Goal: Information Seeking & Learning: Learn about a topic

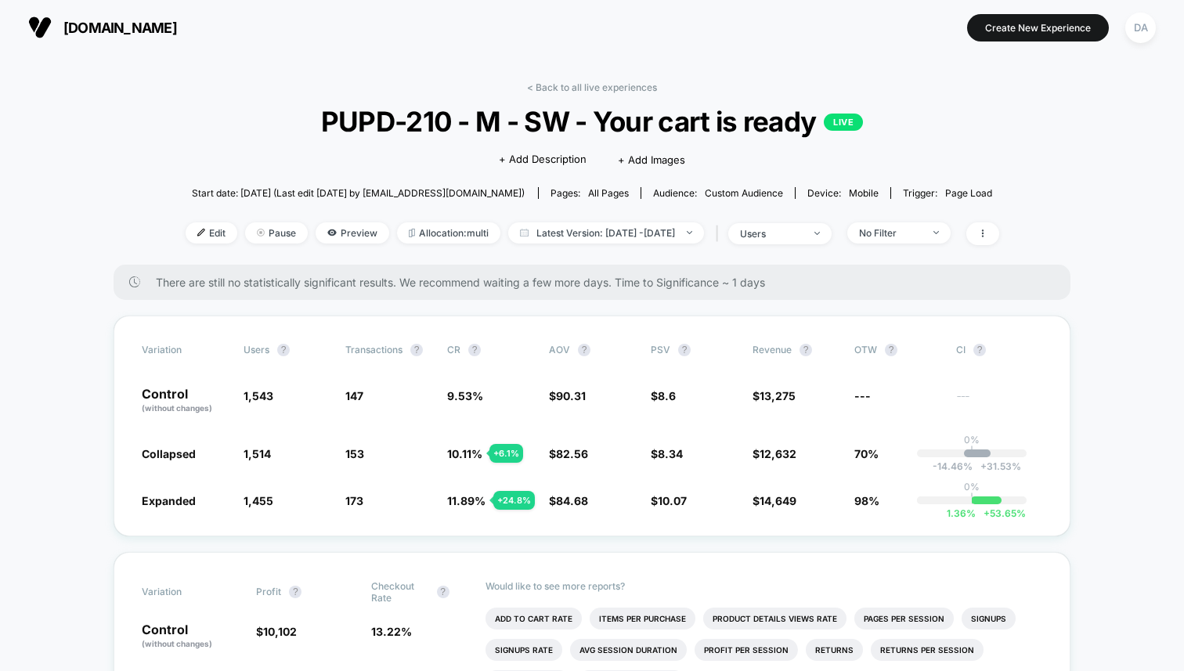
scroll to position [46, 0]
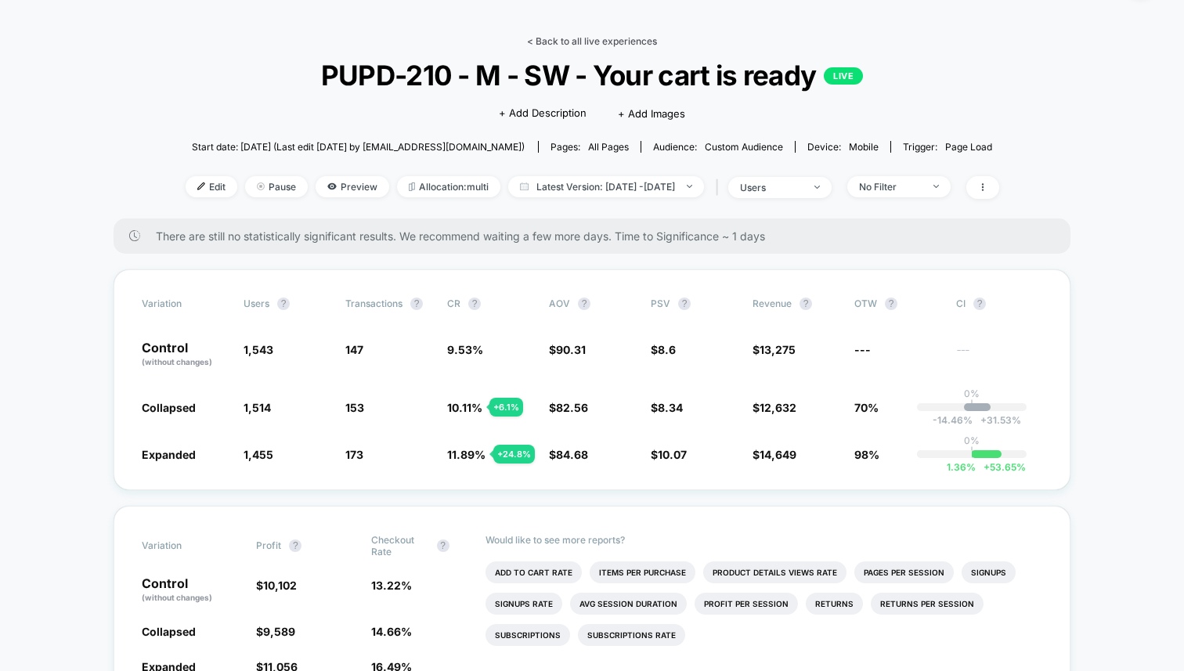
click at [599, 43] on link "< Back to all live experiences" at bounding box center [592, 41] width 130 height 12
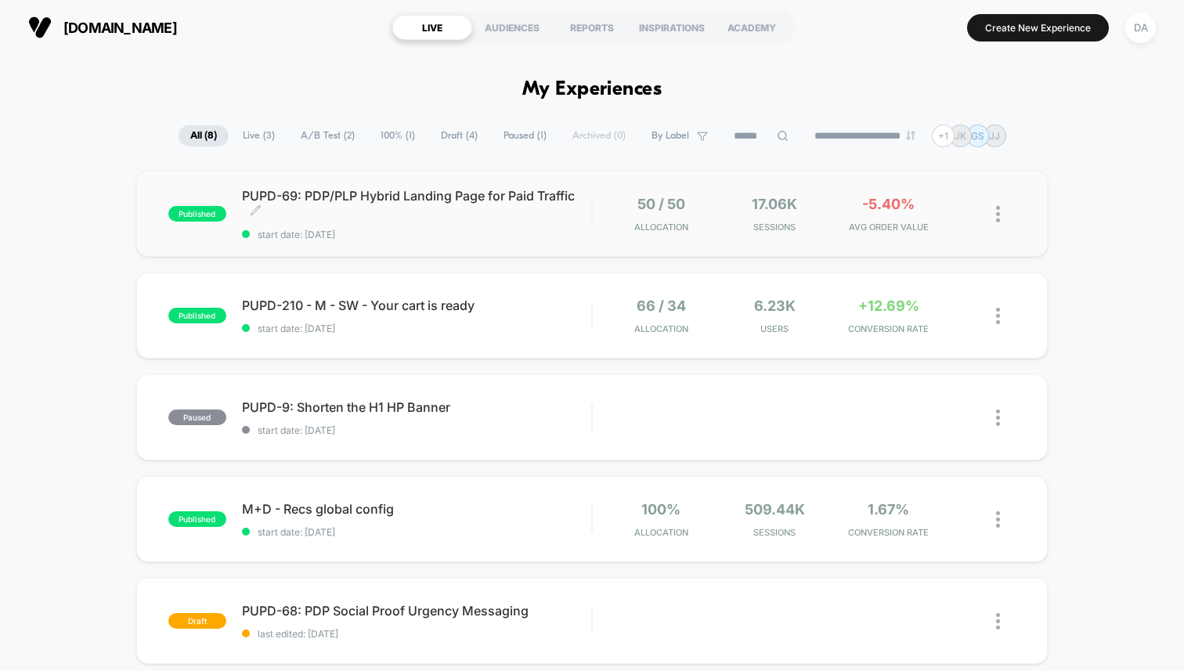
click at [421, 189] on span "PUPD-69: PDP/PLP Hybrid Landing Page for Paid Traffic Click to edit experience …" at bounding box center [416, 203] width 349 height 31
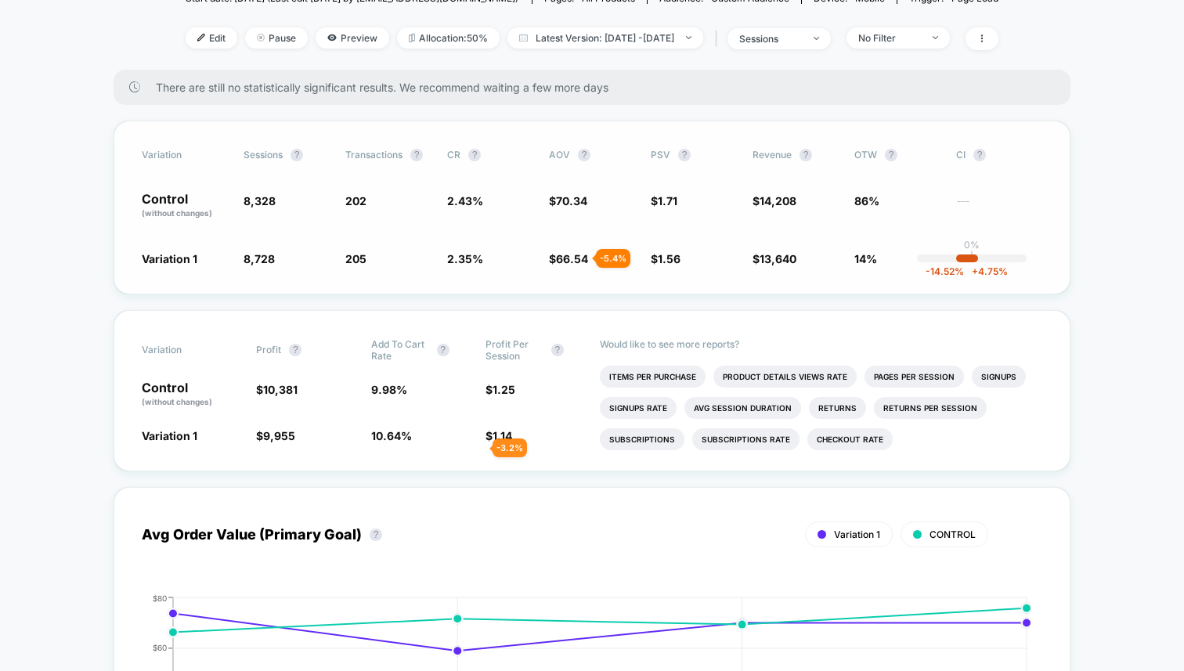
scroll to position [231, 0]
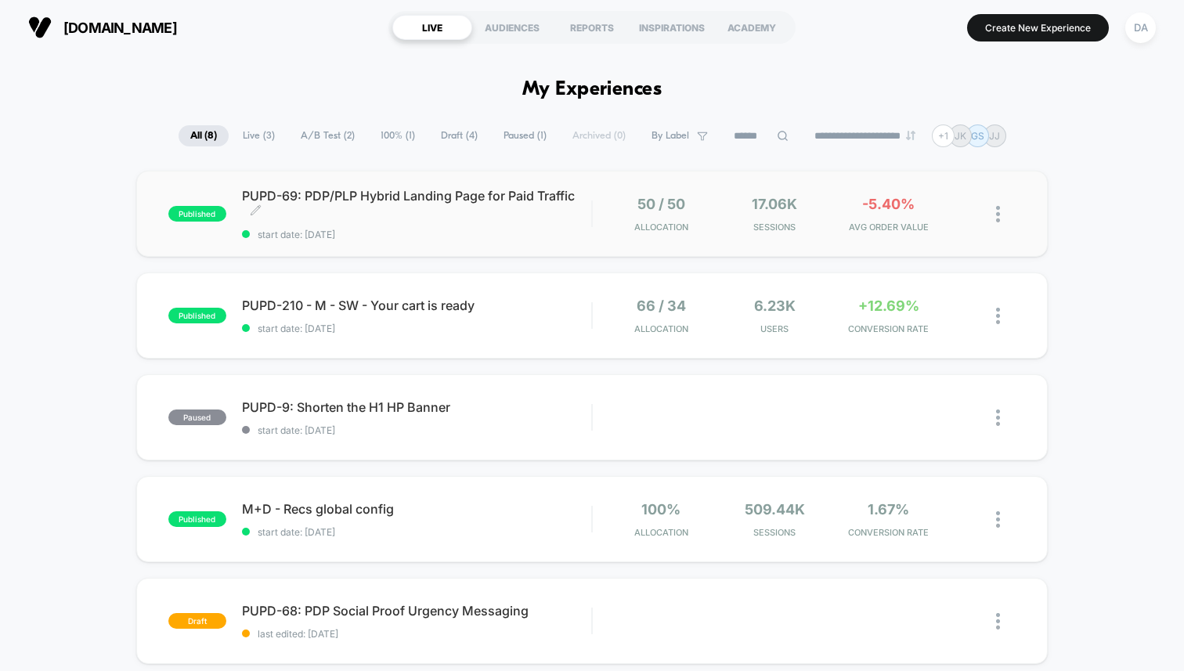
click at [413, 205] on span "PUPD-69: PDP/PLP Hybrid Landing Page for Paid Traffic Click to edit experience …" at bounding box center [416, 203] width 349 height 31
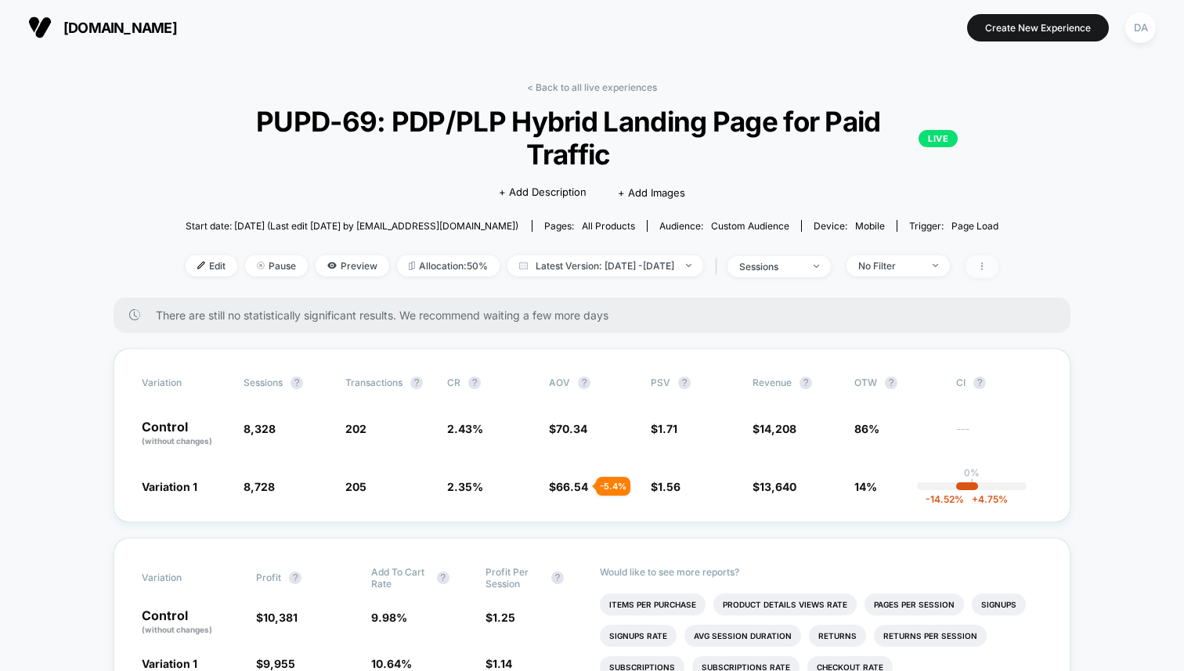
click at [986, 261] on icon at bounding box center [981, 265] width 9 height 9
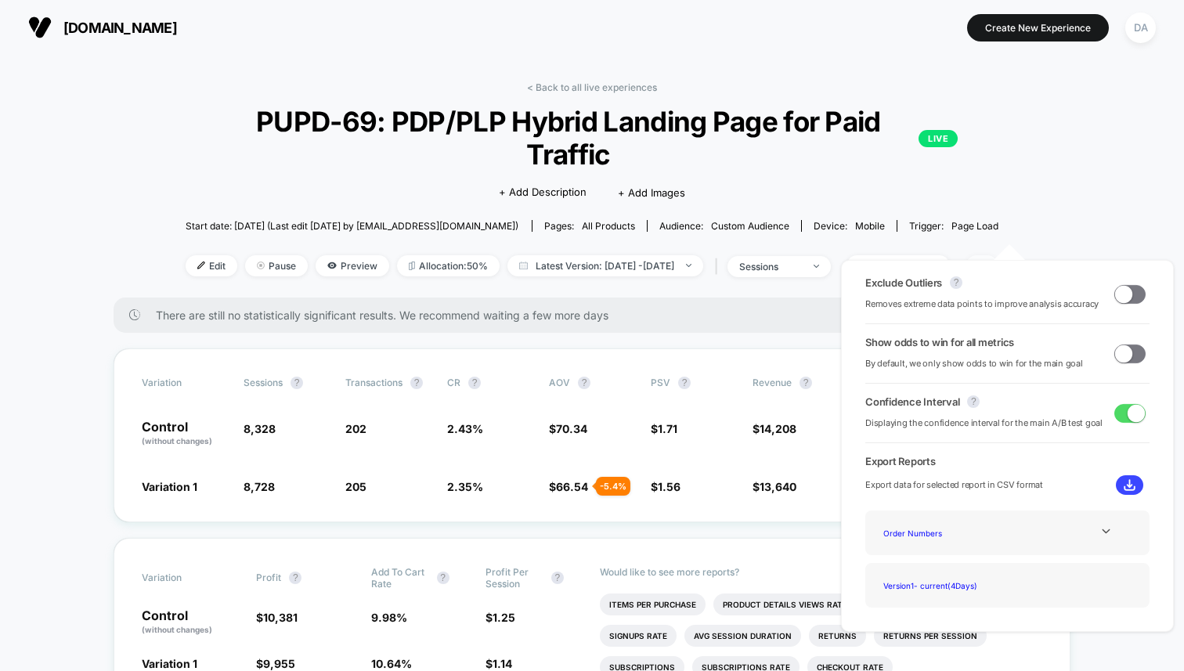
click at [986, 261] on icon at bounding box center [981, 265] width 9 height 9
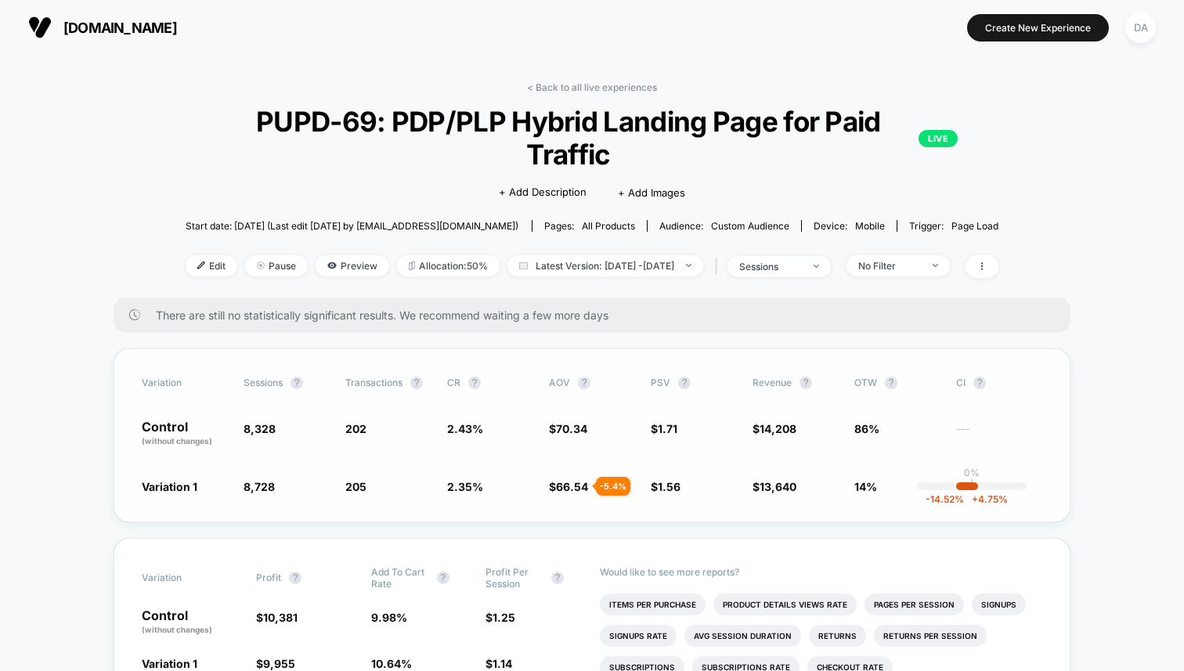
click at [452, 377] on span "CR" at bounding box center [453, 383] width 13 height 12
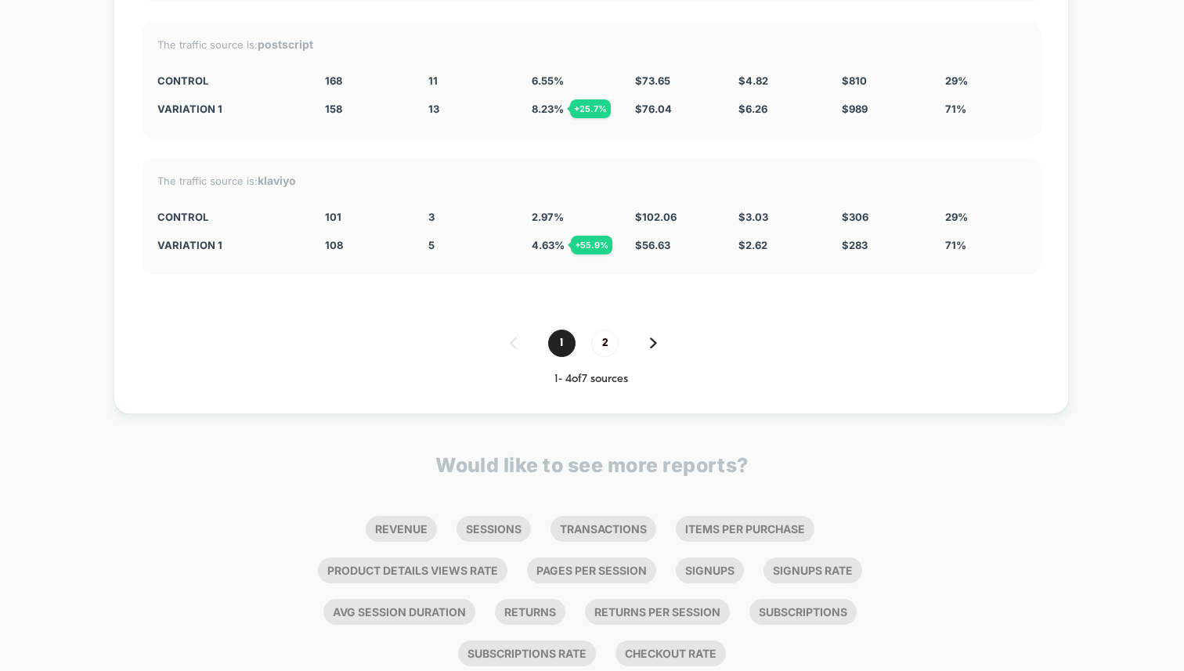
scroll to position [4332, 0]
click at [598, 329] on span "2" at bounding box center [604, 342] width 27 height 27
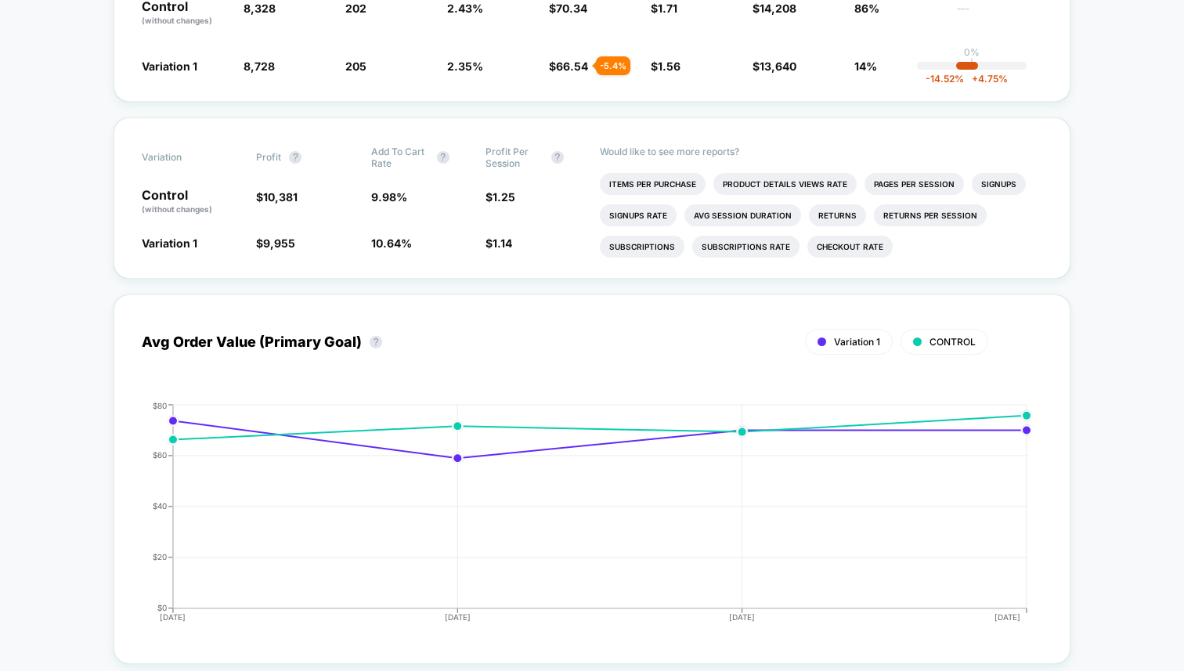
scroll to position [0, 0]
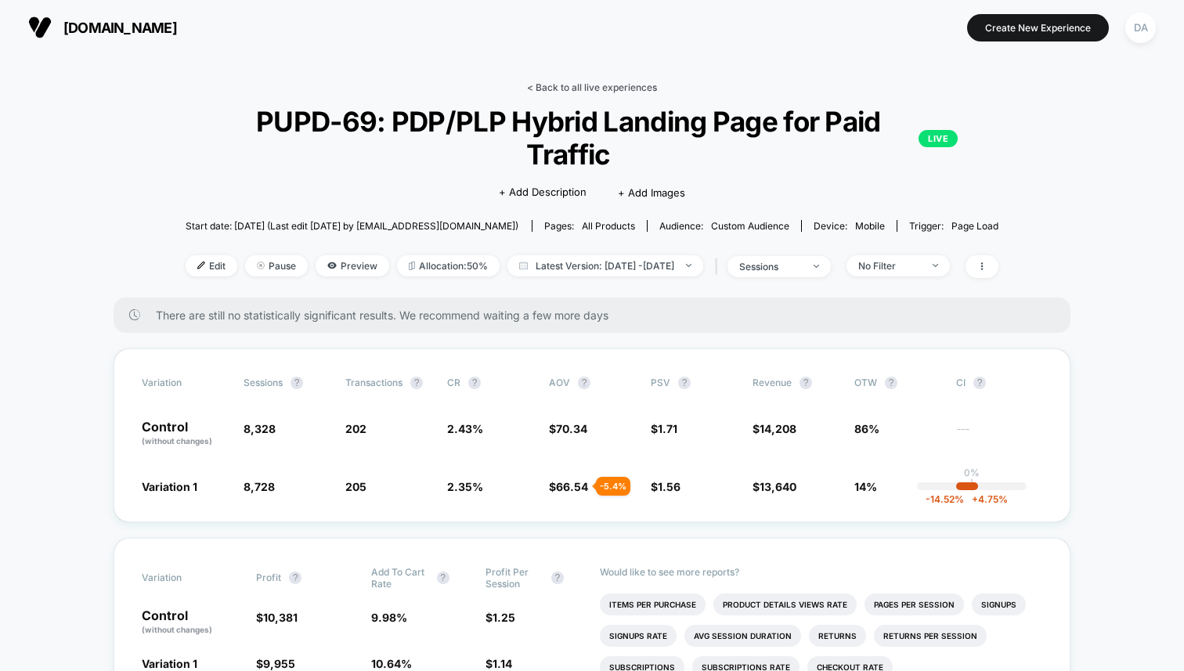
click at [565, 83] on link "< Back to all live experiences" at bounding box center [592, 87] width 130 height 12
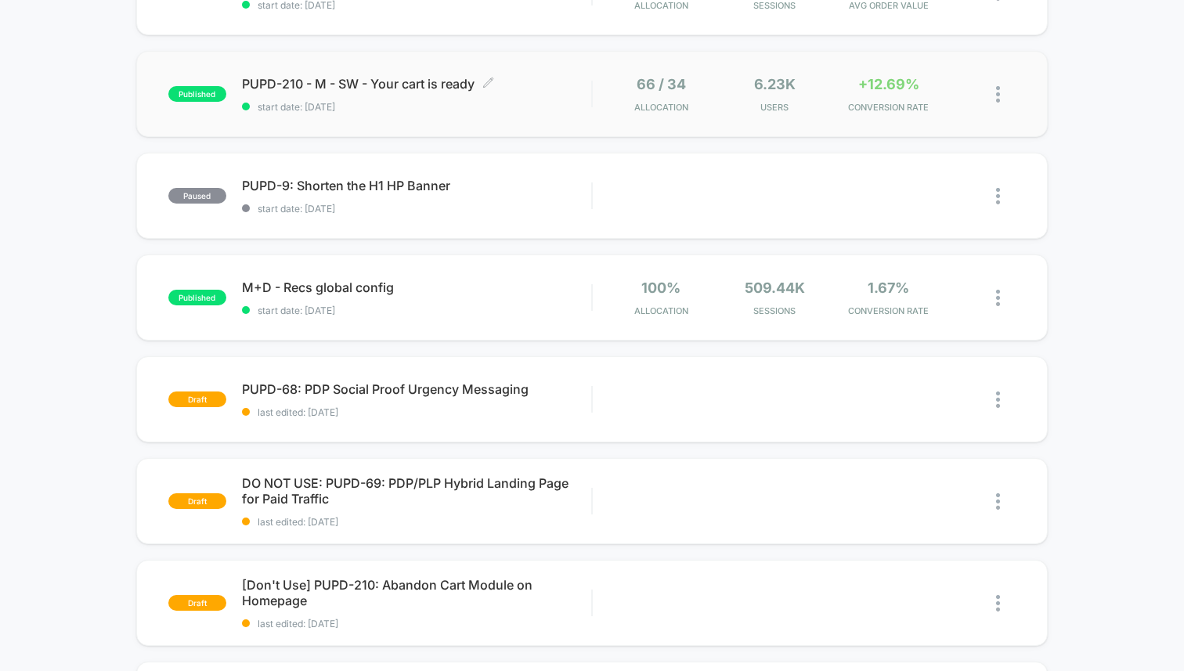
scroll to position [222, 0]
